Goal: Transaction & Acquisition: Book appointment/travel/reservation

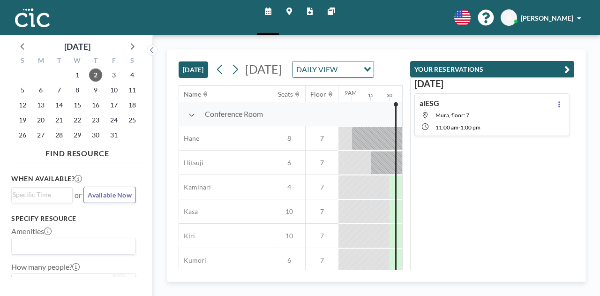
scroll to position [0, 694]
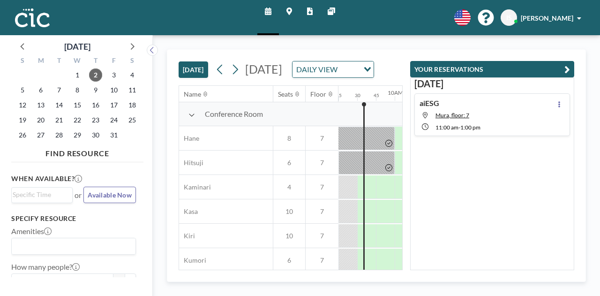
click at [195, 78] on button "[DATE]" at bounding box center [194, 69] width 30 height 16
click at [569, 69] on icon "button" at bounding box center [568, 69] width 6 height 11
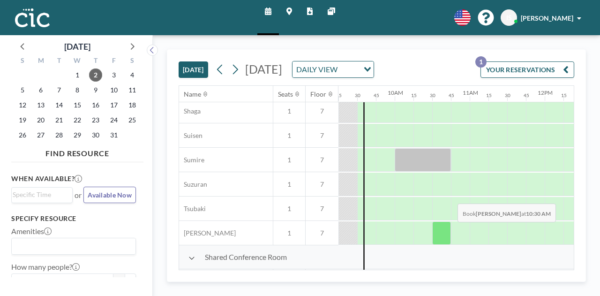
scroll to position [524, 694]
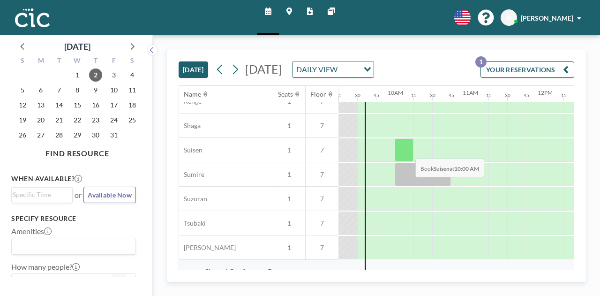
drag, startPoint x: 407, startPoint y: 158, endPoint x: 408, endPoint y: 151, distance: 8.0
click at [408, 151] on div at bounding box center [404, 149] width 19 height 23
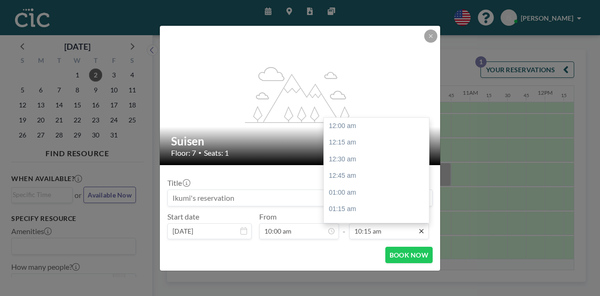
scroll to position [684, 0]
click at [380, 229] on input "10:15 am" at bounding box center [389, 231] width 80 height 16
click at [360, 177] on div "11:00 am" at bounding box center [379, 176] width 110 height 17
type input "11:00 am"
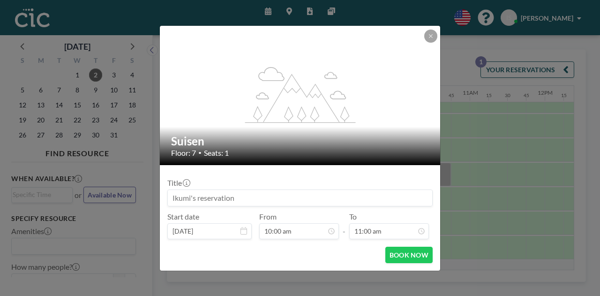
scroll to position [734, 0]
click at [406, 257] on button "BOOK NOW" at bounding box center [408, 255] width 47 height 16
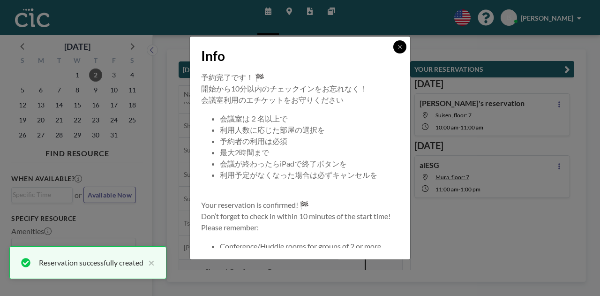
click at [402, 43] on button at bounding box center [399, 46] width 13 height 13
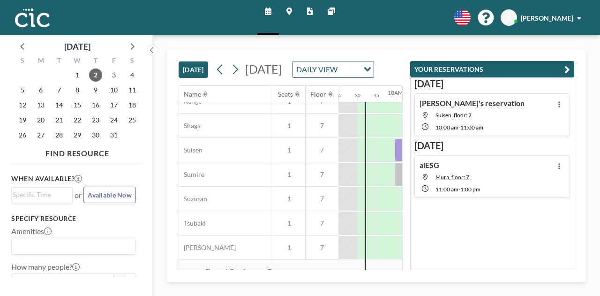
click at [287, 9] on icon at bounding box center [289, 12] width 6 height 8
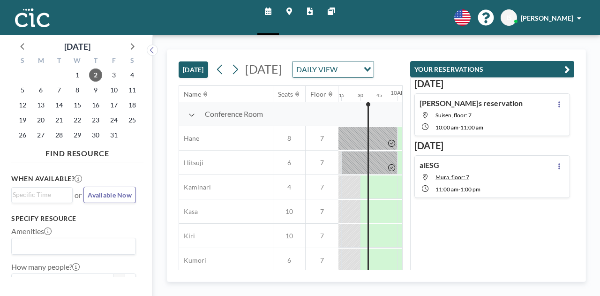
scroll to position [0, 694]
click at [567, 65] on icon "button" at bounding box center [568, 69] width 6 height 11
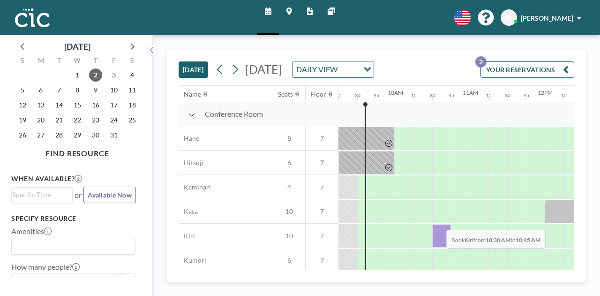
click at [439, 222] on div "Conference Room Hane 8 7 Hitsuji 6 7 Kaminari 4 7 Kasa 10 7 Kiri 10 7 Kumori 6 …" at bounding box center [465, 236] width 1960 height 268
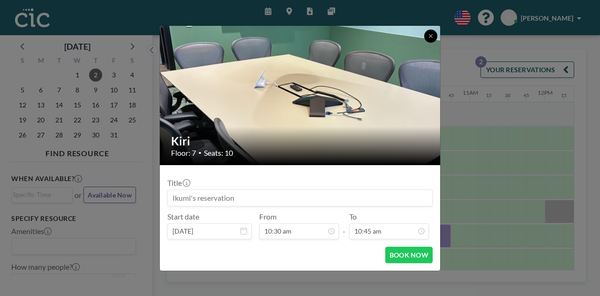
click at [433, 36] on icon at bounding box center [431, 36] width 6 height 6
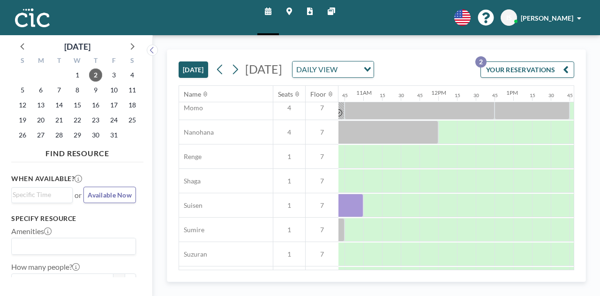
scroll to position [469, 817]
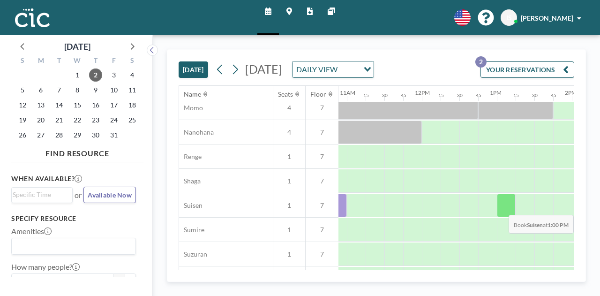
click at [507, 207] on div at bounding box center [506, 205] width 19 height 23
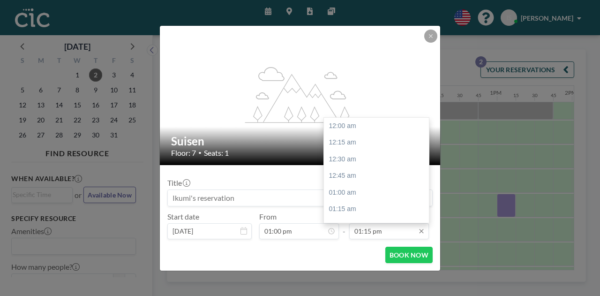
scroll to position [884, 0]
click at [377, 233] on input "01:15 pm" at bounding box center [389, 231] width 80 height 16
click at [349, 206] on div "02:30 pm" at bounding box center [379, 209] width 110 height 17
type input "02:30 pm"
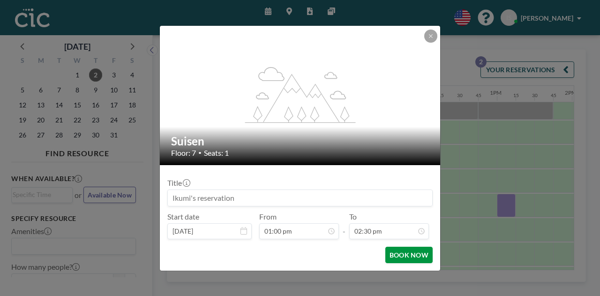
scroll to position [968, 0]
click at [411, 256] on button "BOOK NOW" at bounding box center [408, 255] width 47 height 16
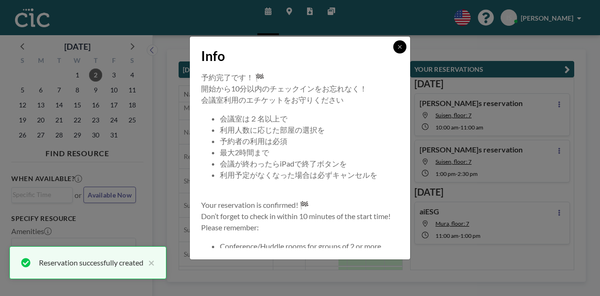
click at [400, 45] on icon at bounding box center [400, 47] width 6 height 6
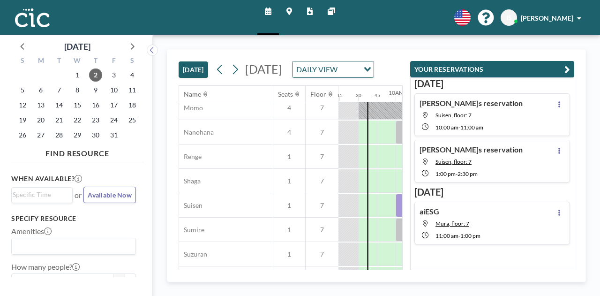
scroll to position [469, 687]
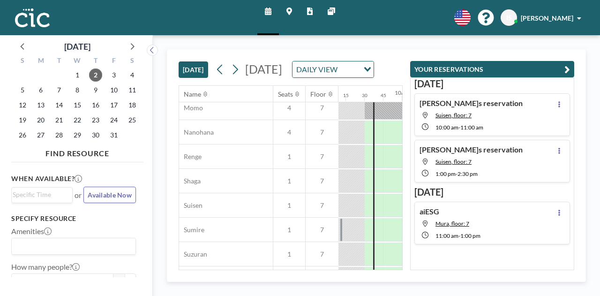
click at [566, 68] on icon "button" at bounding box center [568, 69] width 6 height 11
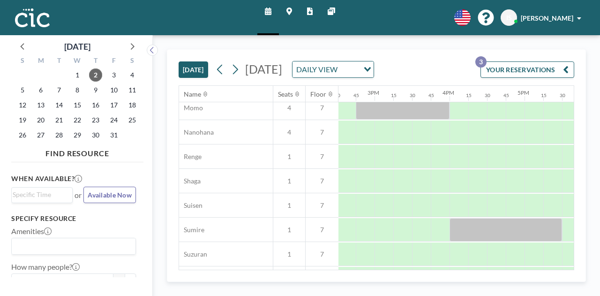
scroll to position [469, 1097]
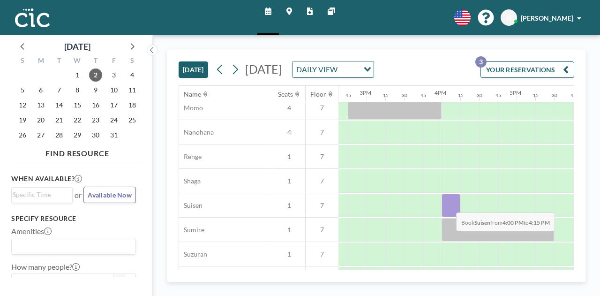
click at [449, 204] on div at bounding box center [451, 205] width 19 height 23
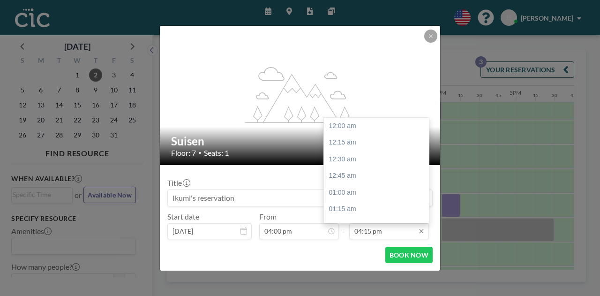
scroll to position [1085, 0]
click at [398, 231] on input "04:15 pm" at bounding box center [389, 231] width 80 height 16
click at [360, 179] on div "05:00 pm" at bounding box center [379, 175] width 110 height 17
type input "05:00 pm"
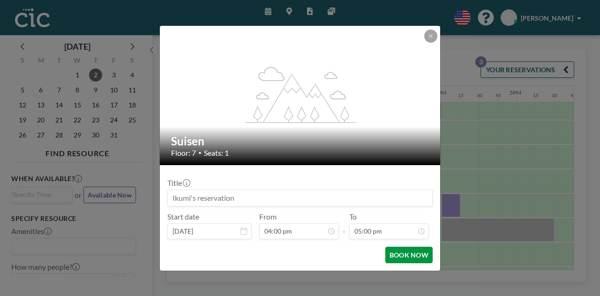
click at [405, 255] on button "BOOK NOW" at bounding box center [408, 255] width 47 height 16
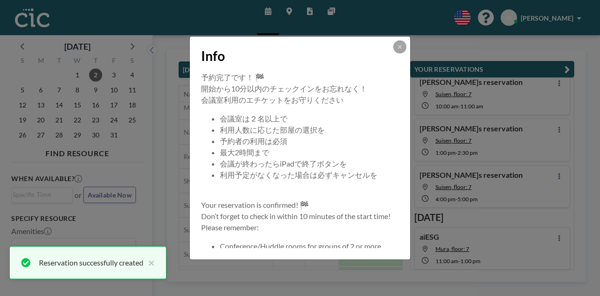
scroll to position [22, 0]
click at [400, 45] on icon at bounding box center [400, 47] width 6 height 6
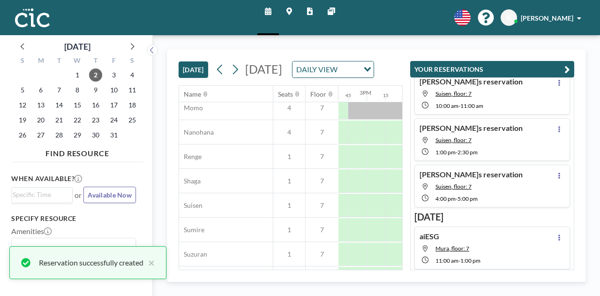
click at [567, 67] on icon "button" at bounding box center [568, 69] width 6 height 11
